Goal: Book appointment/travel/reservation

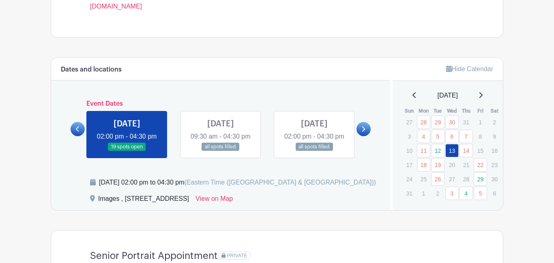
click at [369, 136] on link at bounding box center [364, 129] width 14 height 14
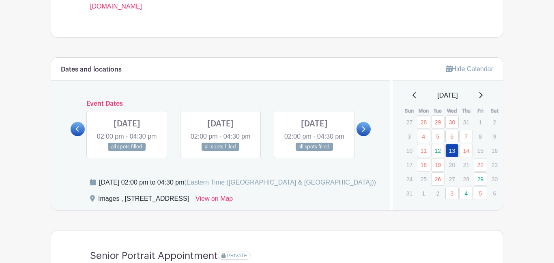
click at [369, 136] on link at bounding box center [364, 129] width 14 height 14
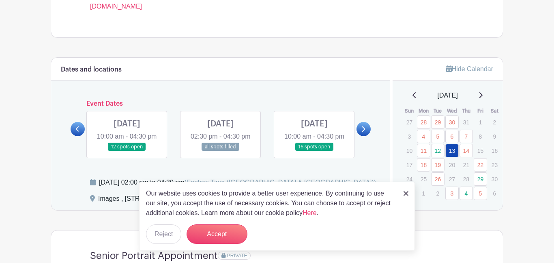
click at [369, 136] on link at bounding box center [364, 129] width 14 height 14
click at [406, 192] on img at bounding box center [406, 193] width 5 height 5
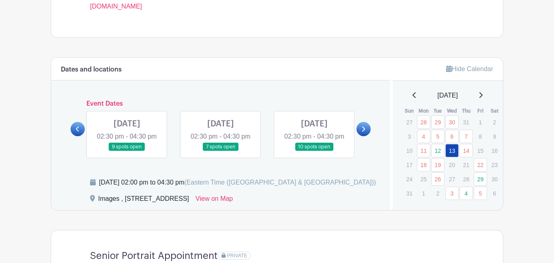
click at [361, 136] on link at bounding box center [364, 129] width 14 height 14
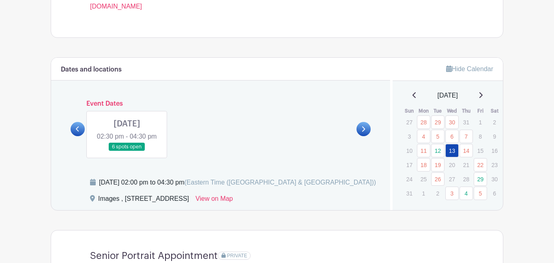
click at [74, 136] on link at bounding box center [78, 129] width 14 height 14
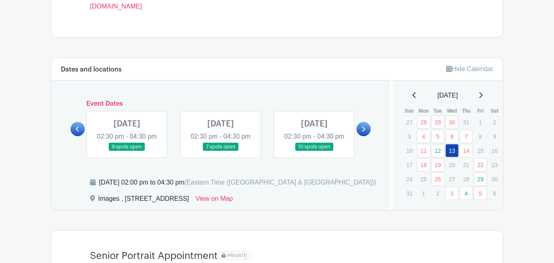
click at [74, 136] on link at bounding box center [78, 129] width 14 height 14
